Goal: Download file/media

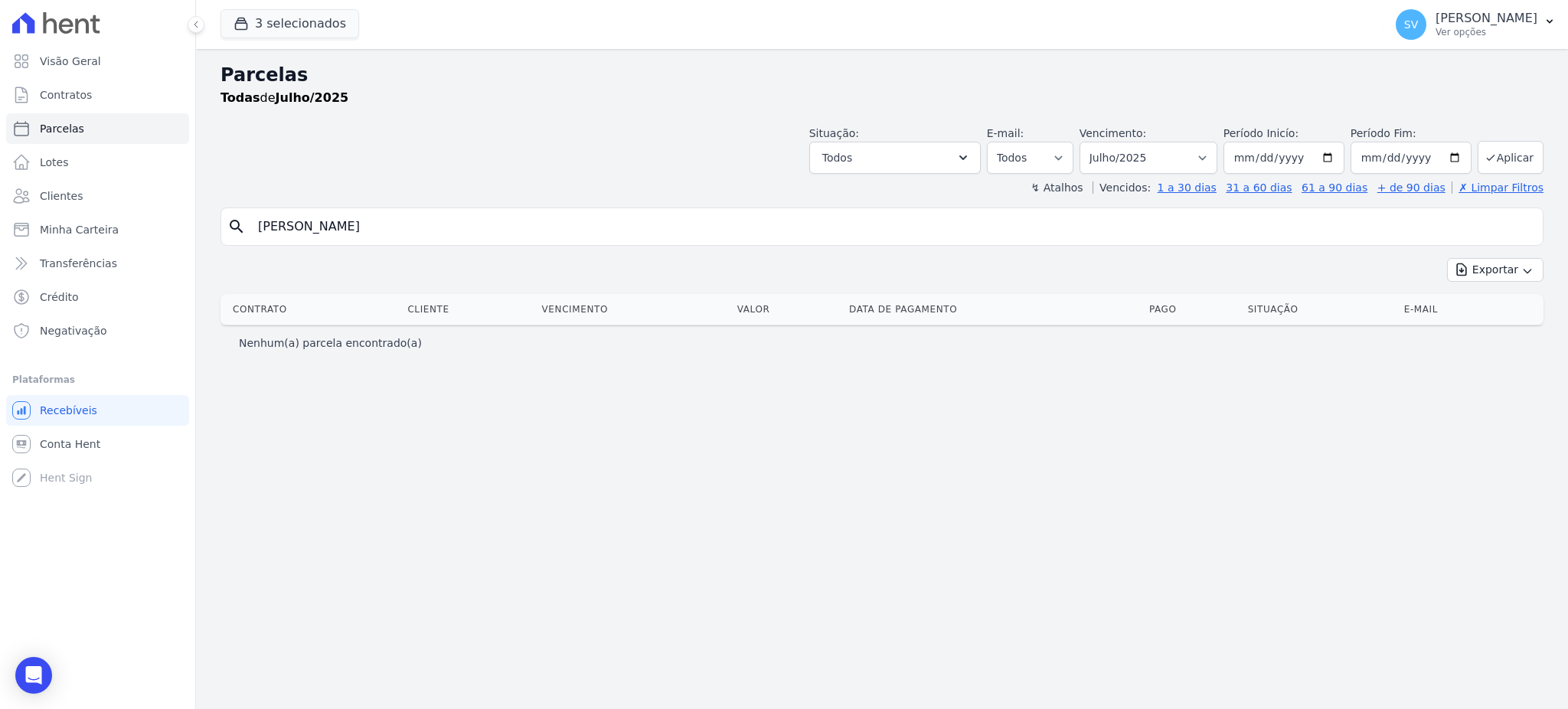
select select
click at [1436, 14] on p "[PERSON_NAME]" at bounding box center [1487, 19] width 102 height 16
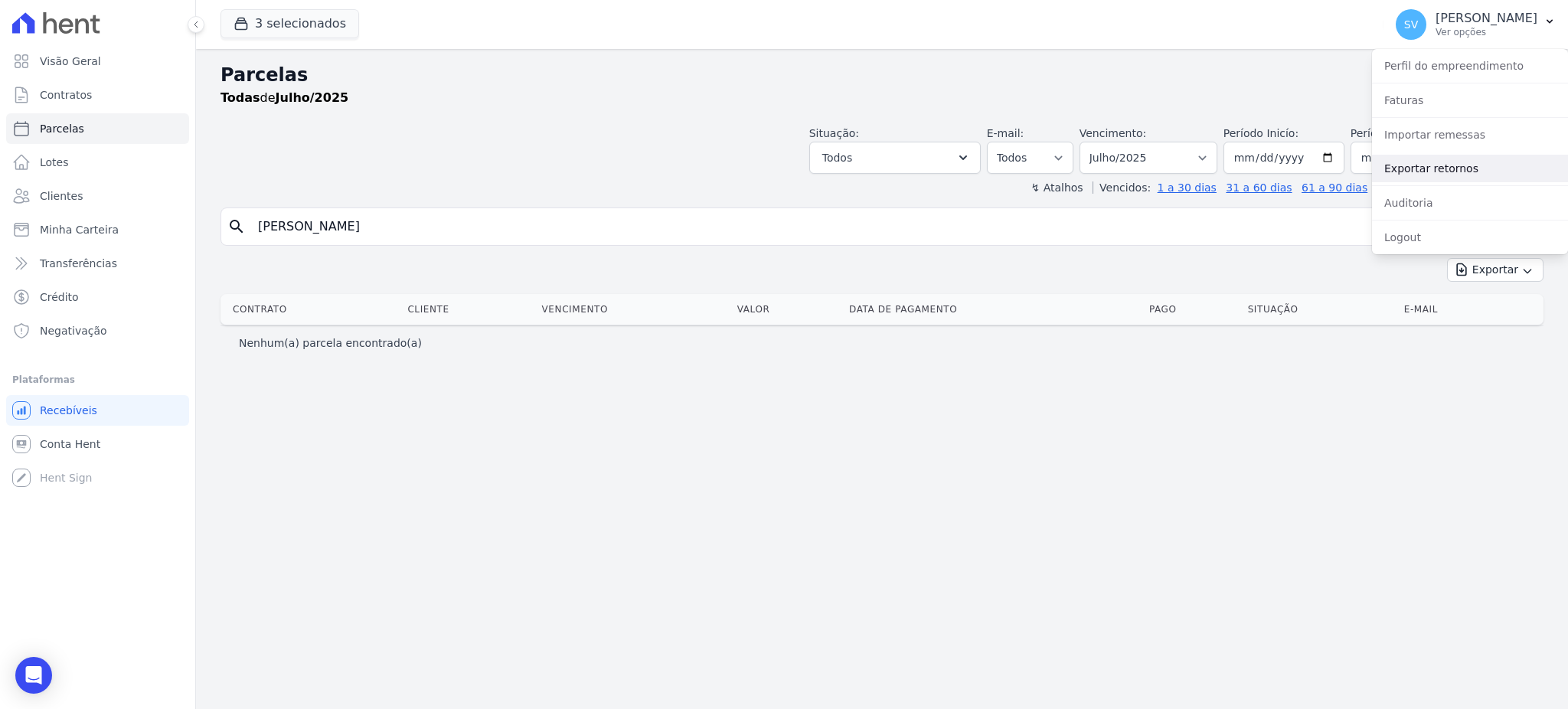
click at [1425, 159] on link "Exportar retornos" at bounding box center [1470, 168] width 196 height 27
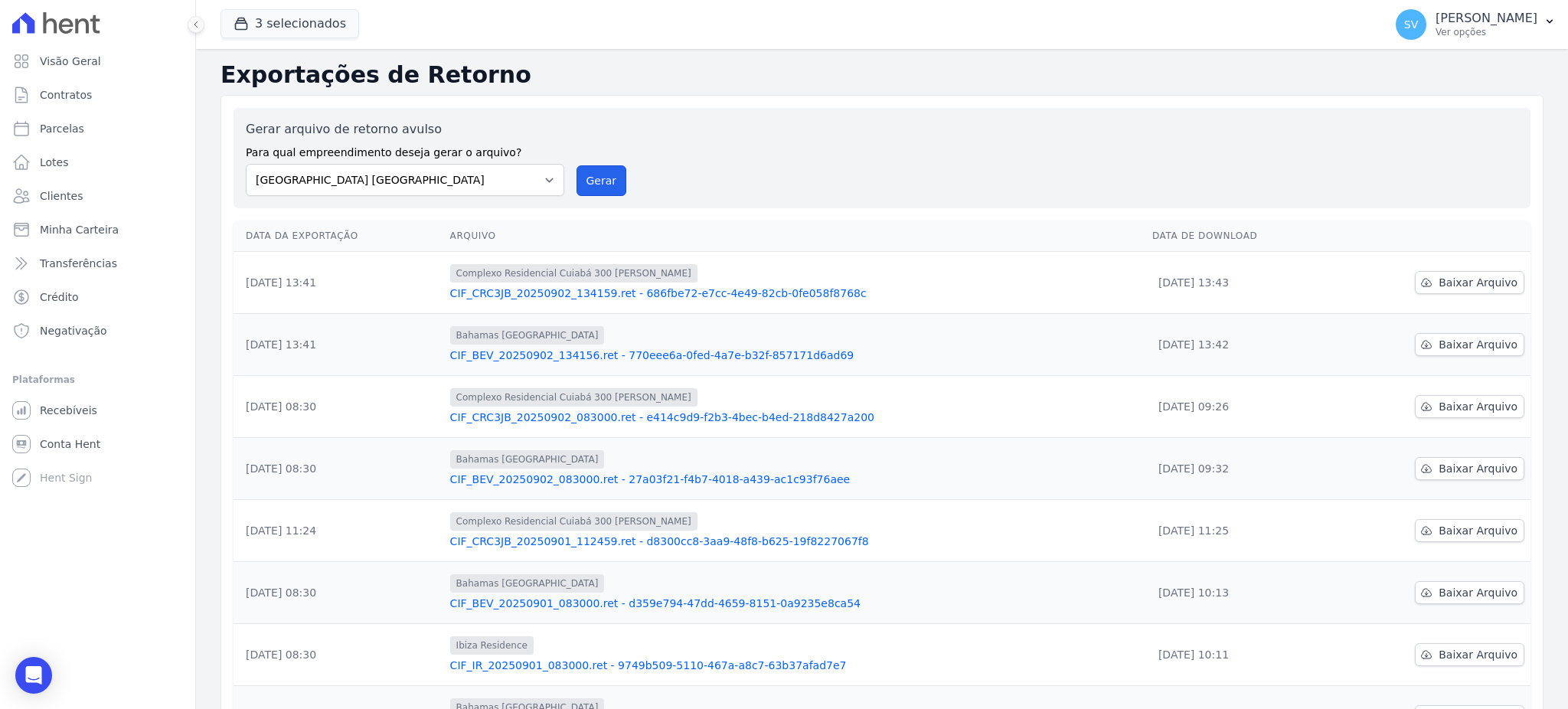
drag, startPoint x: 596, startPoint y: 181, endPoint x: 833, endPoint y: 154, distance: 238.5
click at [597, 180] on button "Gerar" at bounding box center [602, 180] width 51 height 31
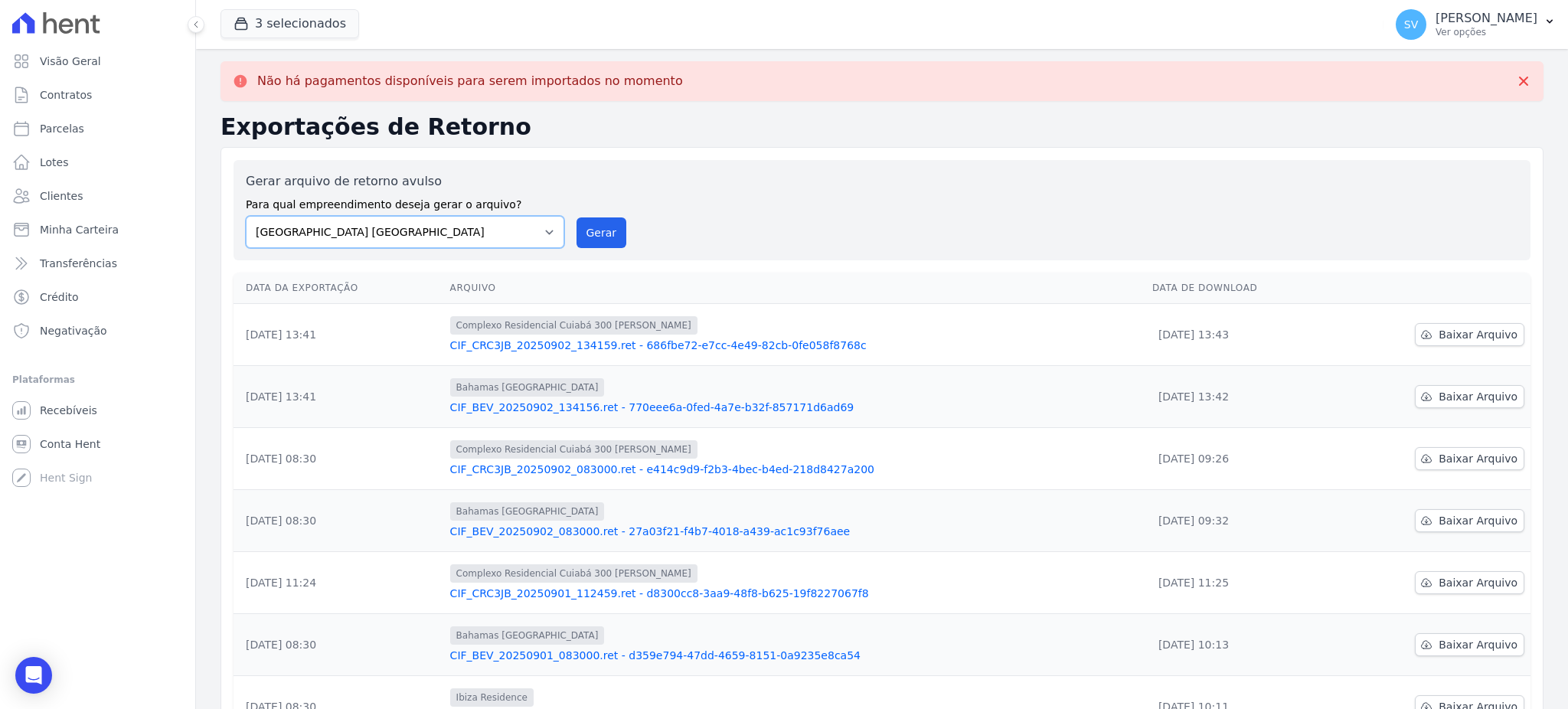
click at [540, 239] on select "[GEOGRAPHIC_DATA] COMPLEXO RESIDENCIAL [GEOGRAPHIC_DATA] 300 - [GEOGRAPHIC_DATA…" at bounding box center [405, 232] width 319 height 32
select select "a999329b-d322-46c5-b2df-9163b092fb9b"
click at [246, 216] on select "[GEOGRAPHIC_DATA] COMPLEXO RESIDENCIAL [GEOGRAPHIC_DATA] 300 - [GEOGRAPHIC_DATA…" at bounding box center [405, 232] width 319 height 32
click at [603, 238] on button "Gerar" at bounding box center [602, 233] width 51 height 31
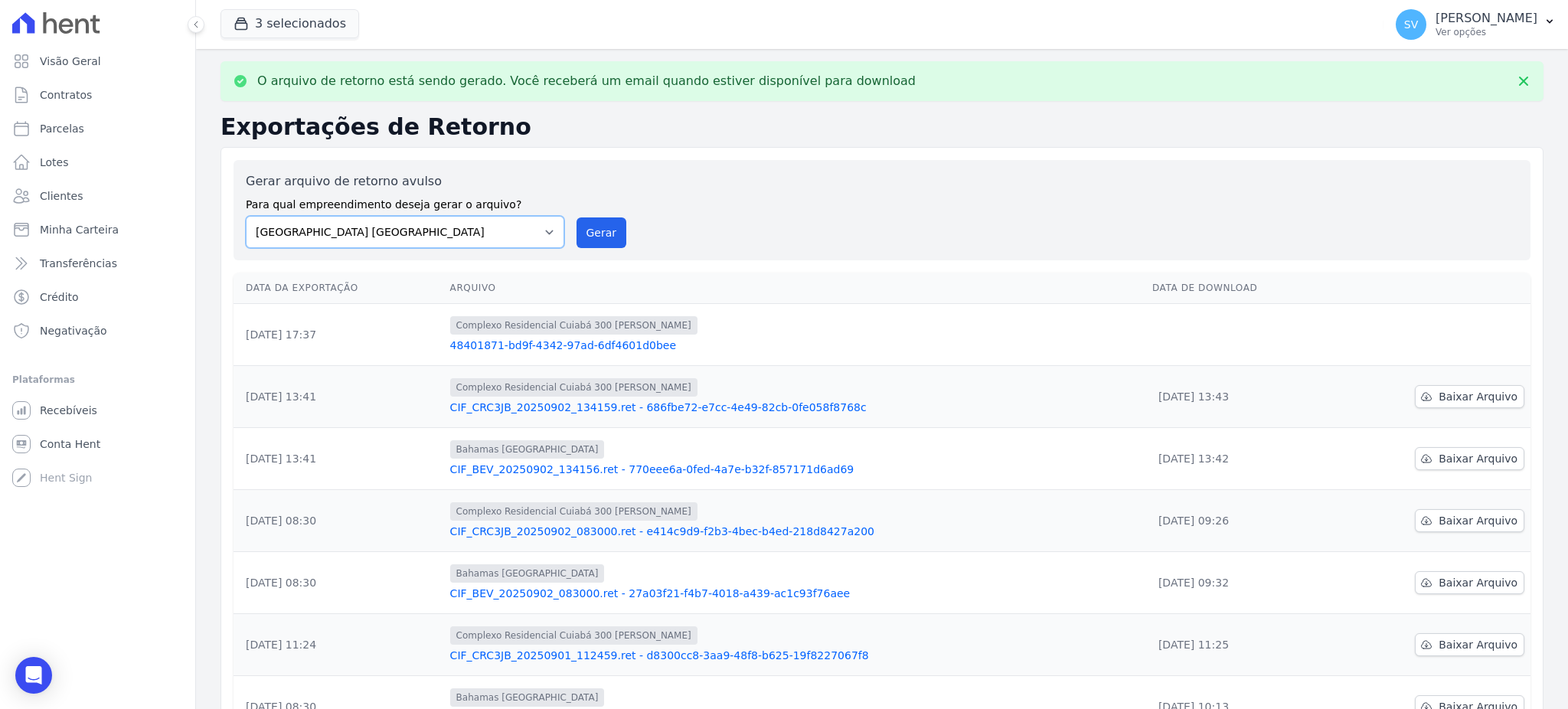
click at [529, 236] on select "[GEOGRAPHIC_DATA] COMPLEXO RESIDENCIAL [GEOGRAPHIC_DATA] 300 - [GEOGRAPHIC_DATA…" at bounding box center [405, 232] width 319 height 32
select select "73a372cd-5640-41c8-aaea-11bd74619c10"
click at [246, 216] on select "[GEOGRAPHIC_DATA] COMPLEXO RESIDENCIAL [GEOGRAPHIC_DATA] 300 - [GEOGRAPHIC_DATA…" at bounding box center [405, 232] width 319 height 32
click at [598, 224] on button "Gerar" at bounding box center [602, 233] width 51 height 31
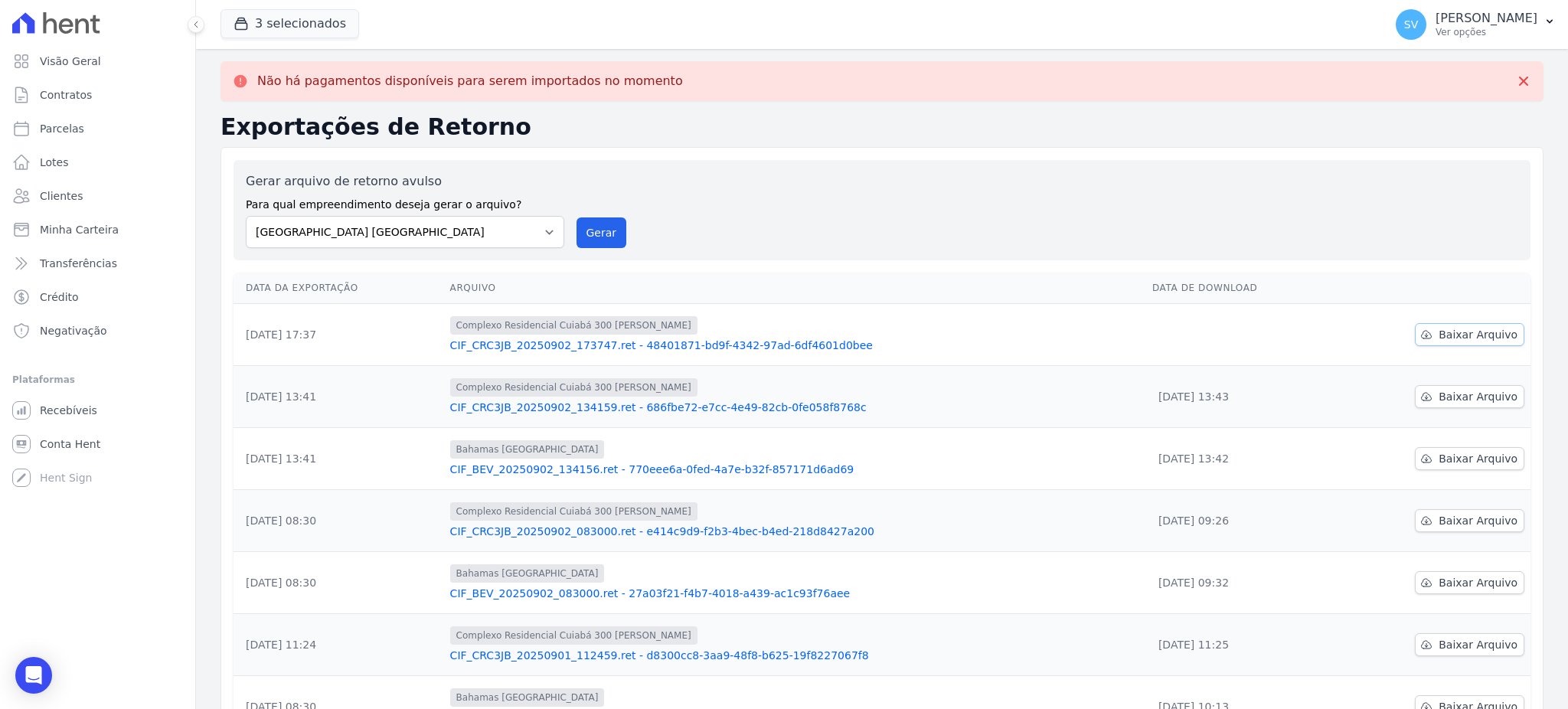
click at [1429, 331] on link "Baixar Arquivo" at bounding box center [1470, 335] width 110 height 23
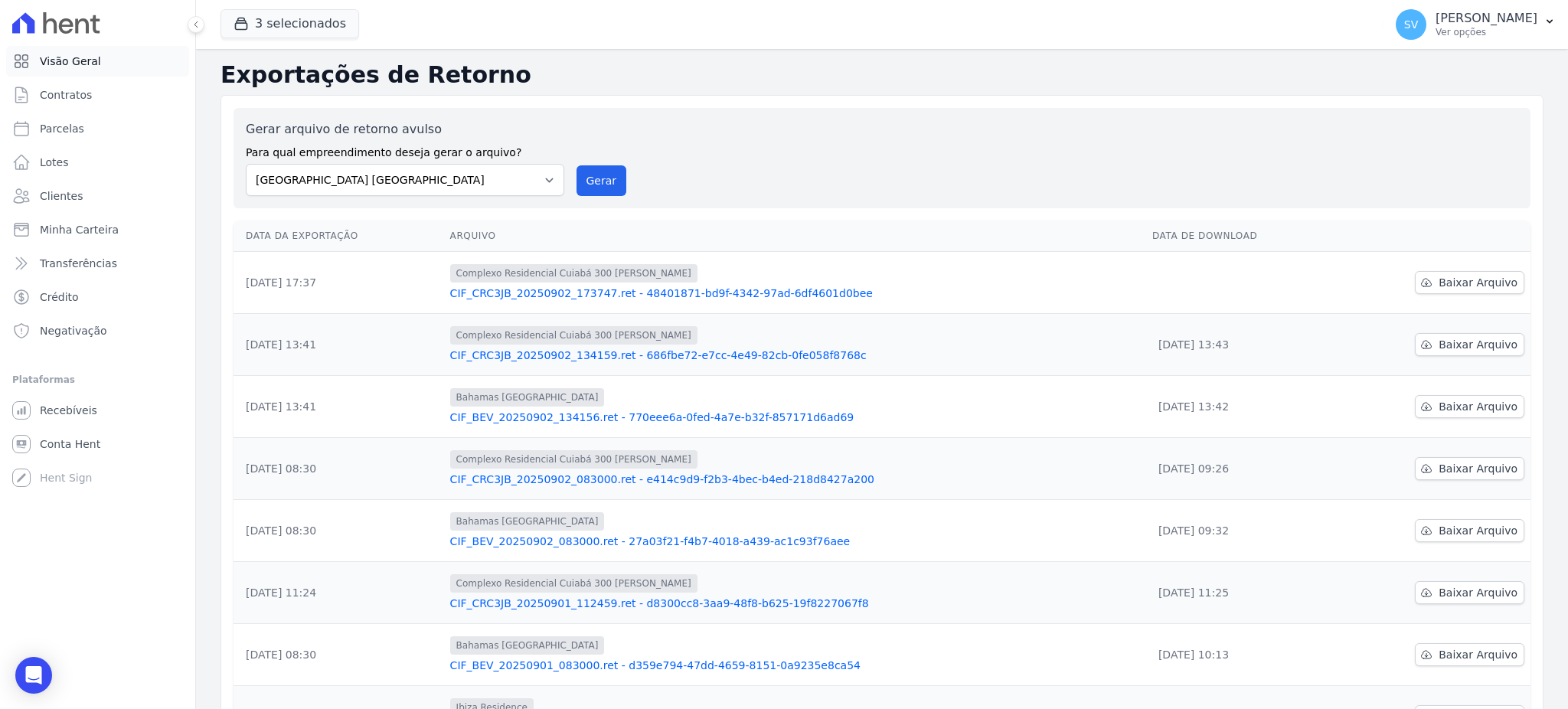
click at [69, 67] on span "Visão Geral" at bounding box center [70, 61] width 61 height 16
